Goal: Task Accomplishment & Management: Manage account settings

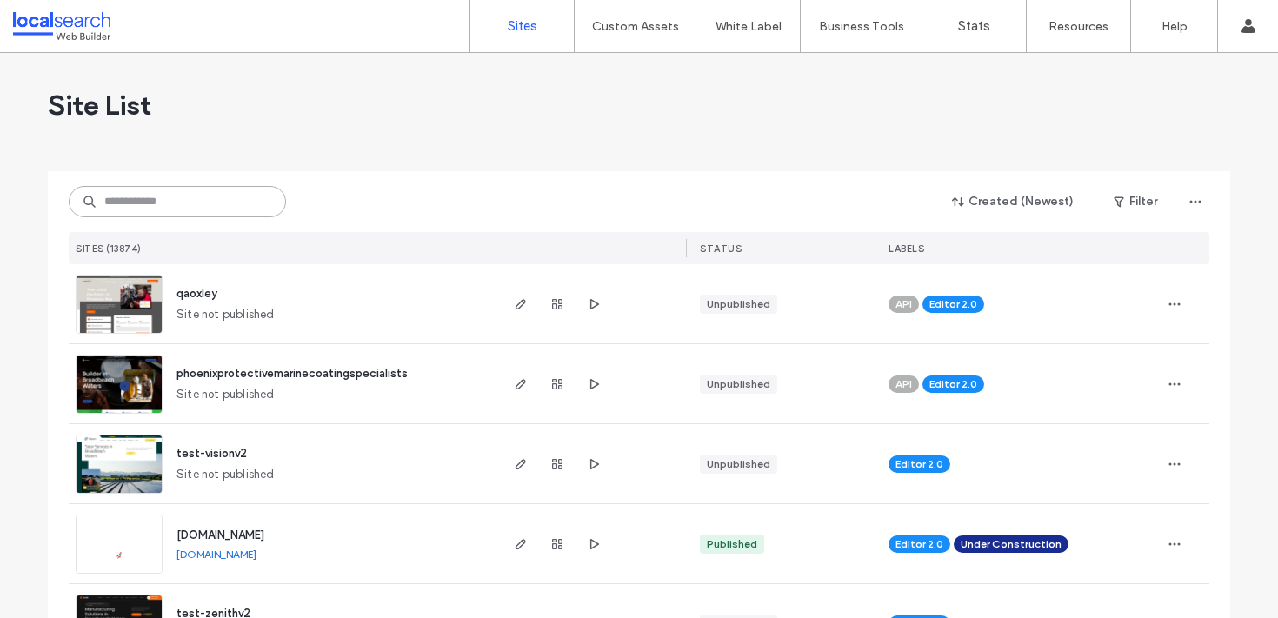
click at [186, 204] on input at bounding box center [177, 201] width 217 height 31
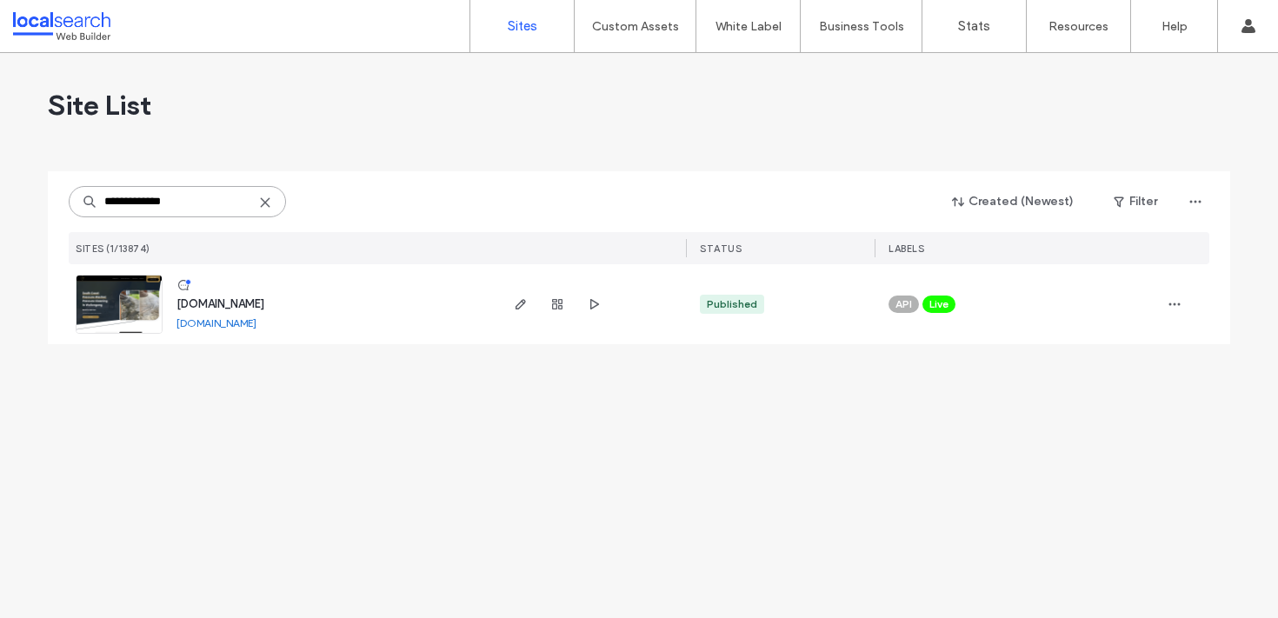
type input "**********"
click at [264, 298] on span "[DOMAIN_NAME]" at bounding box center [220, 303] width 88 height 13
